Goal: Task Accomplishment & Management: Use online tool/utility

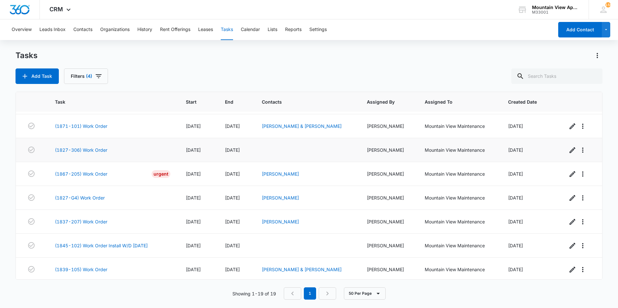
scroll to position [194, 0]
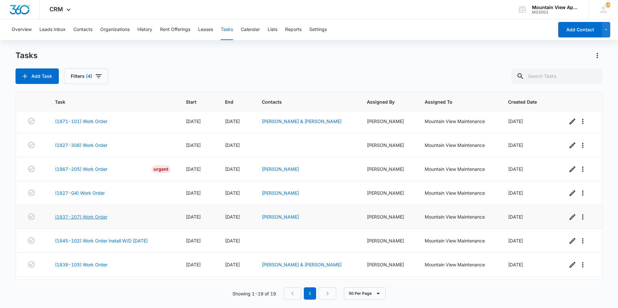
click at [99, 217] on link "(1837-207) Work Order" at bounding box center [81, 217] width 52 height 7
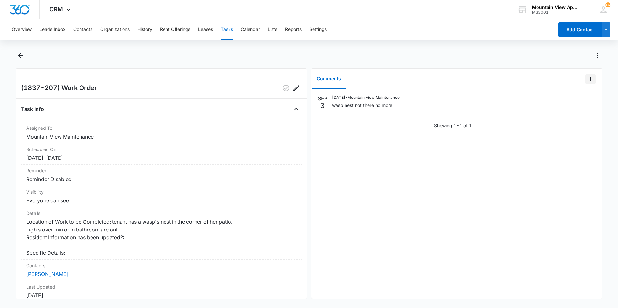
click at [588, 79] on icon "Add Comment" at bounding box center [590, 79] width 5 height 5
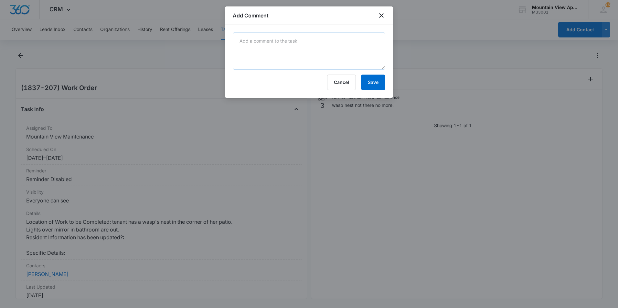
click at [348, 52] on textarea at bounding box center [309, 51] width 153 height 37
type textarea "Checked light fixture and replaced bulbs. Lights working fine. No further actio…"
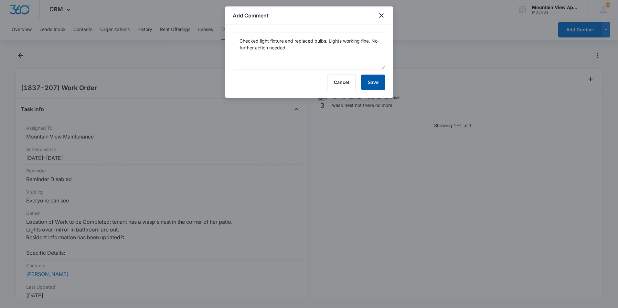
click at [372, 83] on button "Save" at bounding box center [373, 83] width 24 height 16
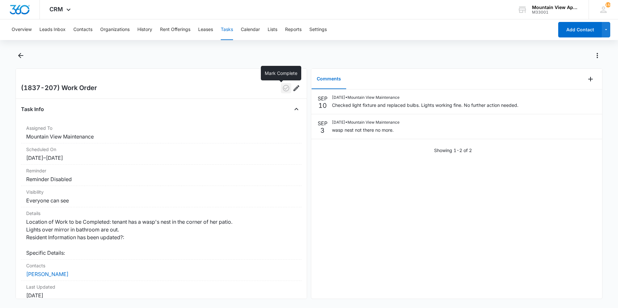
click at [282, 89] on icon "button" at bounding box center [286, 88] width 8 height 8
click at [19, 55] on icon "Back" at bounding box center [20, 55] width 5 height 5
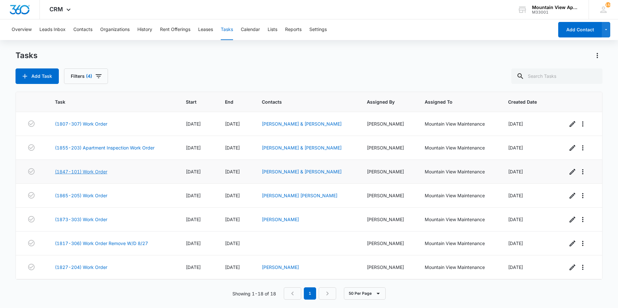
click at [86, 172] on link "(1847-101) Work Order" at bounding box center [81, 171] width 52 height 7
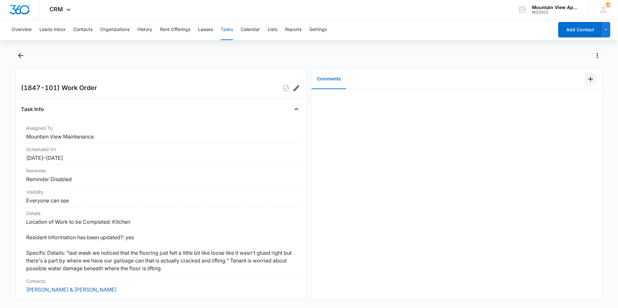
click at [587, 81] on icon "Add Comment" at bounding box center [591, 79] width 8 height 8
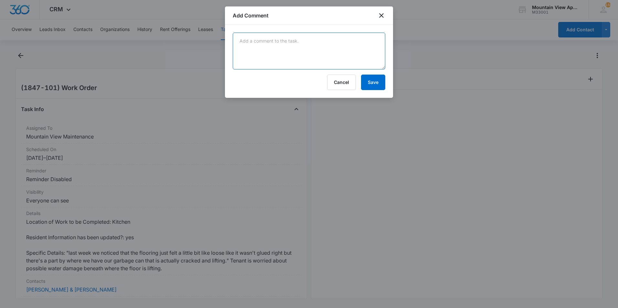
click at [341, 55] on textarea at bounding box center [309, 51] width 153 height 37
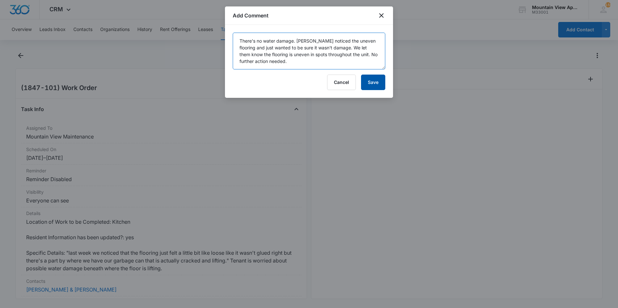
type textarea "There's no water damage. Tenant noticed the uneven flooring and just wanted to …"
click at [369, 83] on button "Save" at bounding box center [373, 83] width 24 height 16
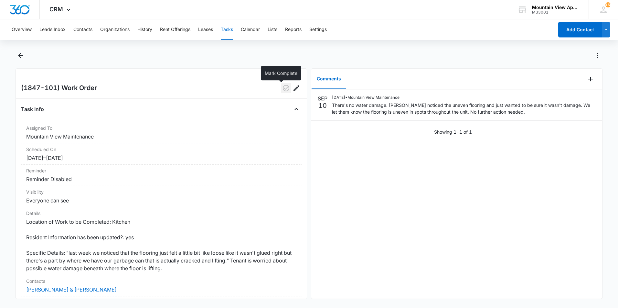
click at [282, 90] on icon "button" at bounding box center [286, 88] width 8 height 8
click at [19, 55] on icon "Back" at bounding box center [20, 55] width 5 height 5
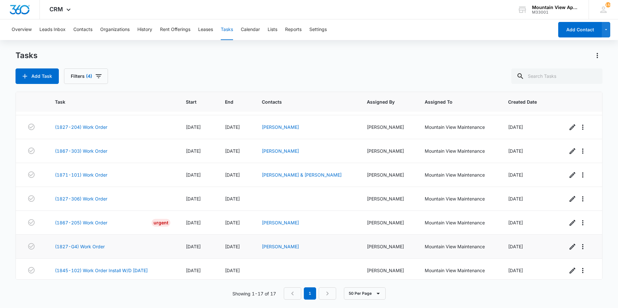
scroll to position [239, 0]
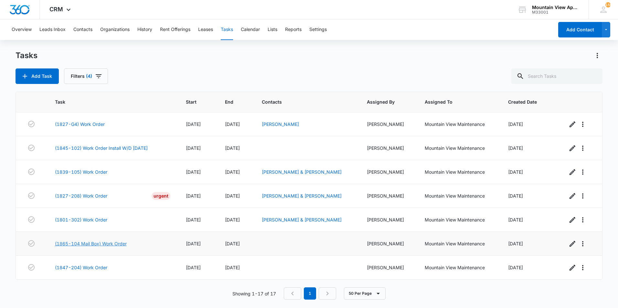
click at [117, 243] on link "(1865-104 Mail Box) Work Order" at bounding box center [91, 244] width 72 height 7
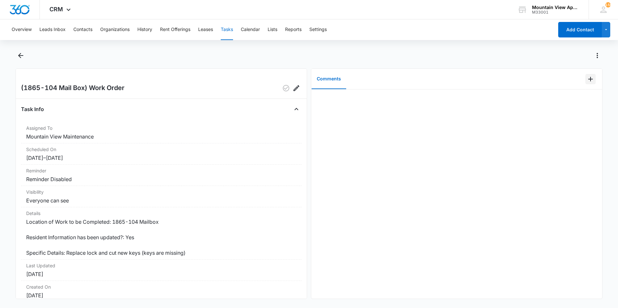
click at [587, 81] on icon "Add Comment" at bounding box center [591, 79] width 8 height 8
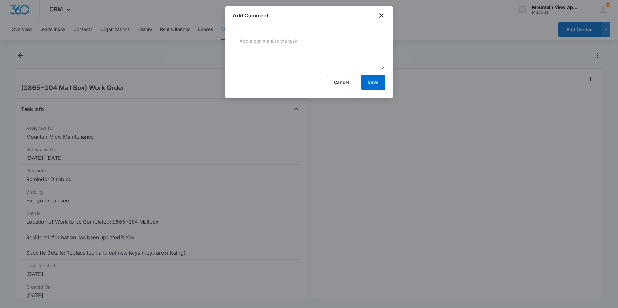
click at [348, 44] on textarea at bounding box center [309, 51] width 153 height 37
type textarea "Lock replaced and keys left in office."
click at [371, 86] on button "Save" at bounding box center [373, 83] width 24 height 16
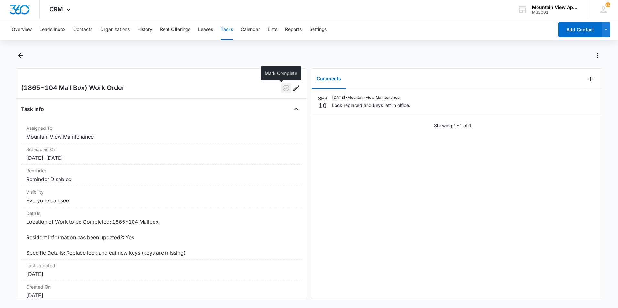
click at [283, 89] on icon "button" at bounding box center [286, 88] width 6 height 6
click at [19, 54] on icon "Back" at bounding box center [21, 56] width 8 height 8
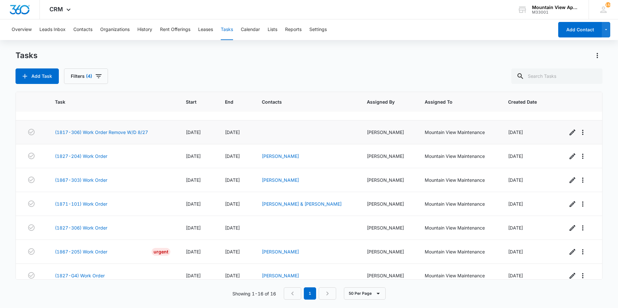
scroll to position [97, 0]
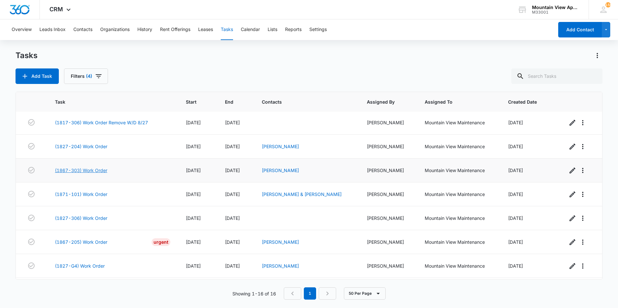
click at [94, 172] on link "(1867-303) Work Order" at bounding box center [81, 170] width 52 height 7
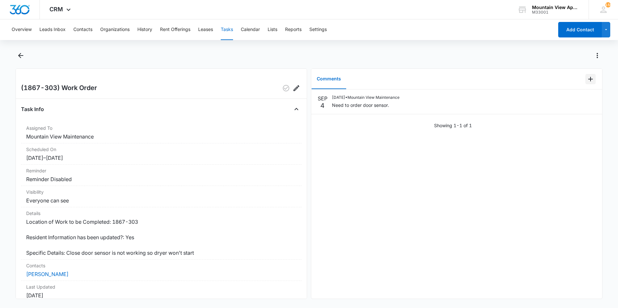
click at [588, 79] on icon "Add Comment" at bounding box center [590, 79] width 5 height 5
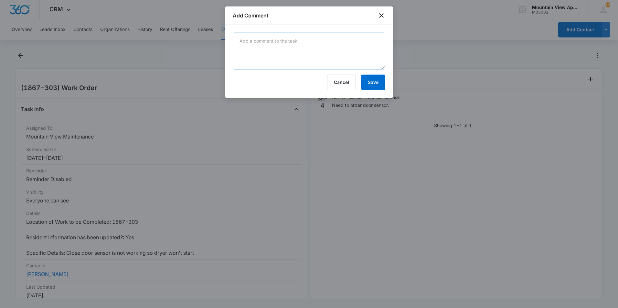
click at [334, 61] on textarea at bounding box center [309, 51] width 153 height 37
type textarea "Replaced sensor and dryer still not working. Contacting Manweiler to further as…"
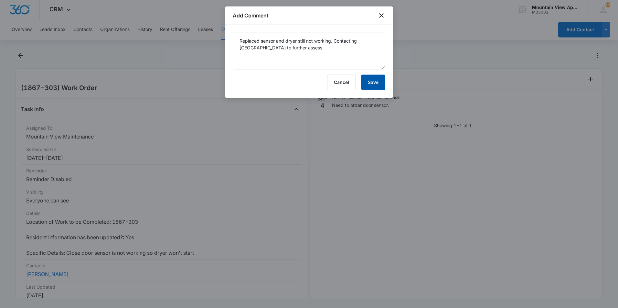
click at [374, 87] on button "Save" at bounding box center [373, 83] width 24 height 16
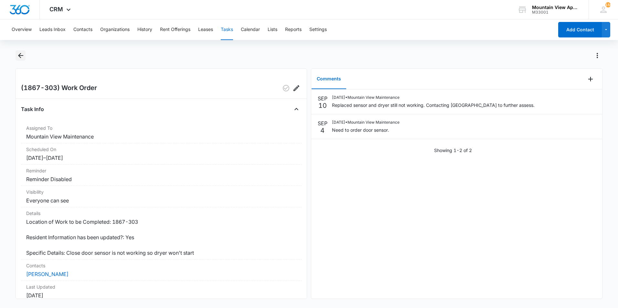
click at [20, 55] on icon "Back" at bounding box center [20, 55] width 5 height 5
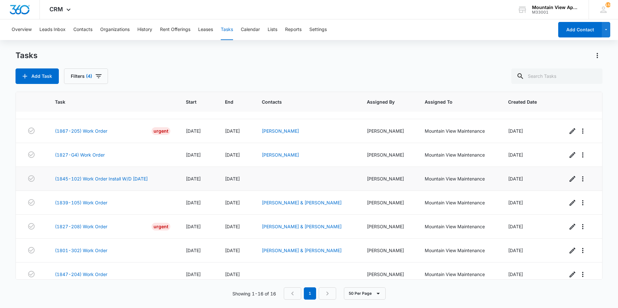
scroll to position [215, 0]
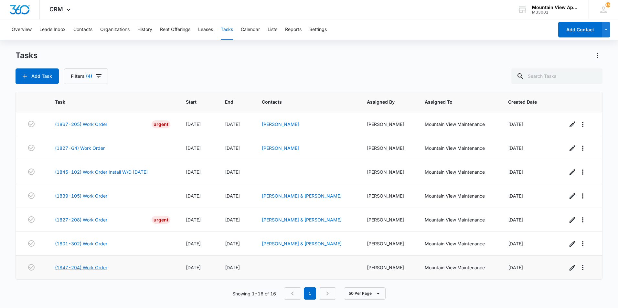
click at [88, 268] on link "(1847-204) Work Order" at bounding box center [81, 268] width 52 height 7
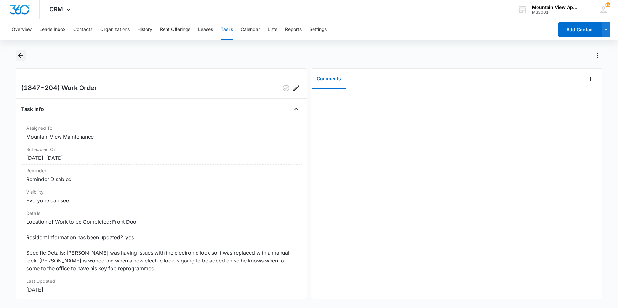
click at [20, 56] on icon "Back" at bounding box center [21, 56] width 8 height 8
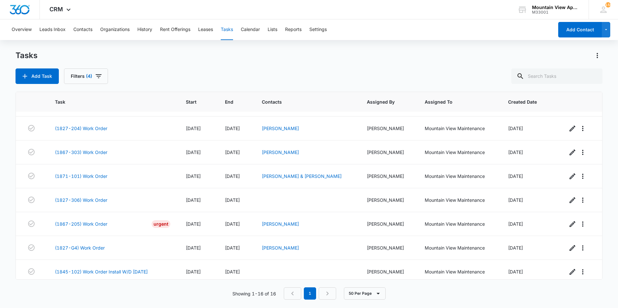
scroll to position [215, 0]
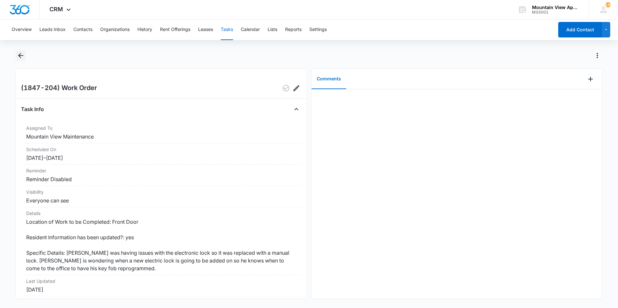
click at [18, 57] on icon "Back" at bounding box center [21, 56] width 8 height 8
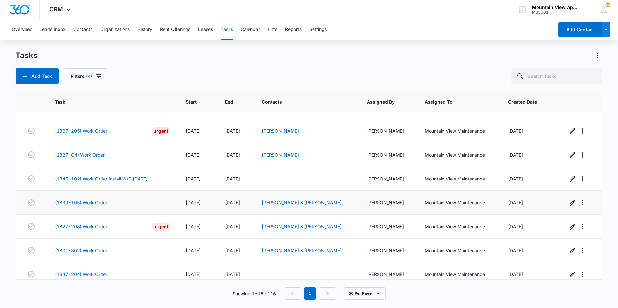
scroll to position [215, 0]
